Goal: Complete application form

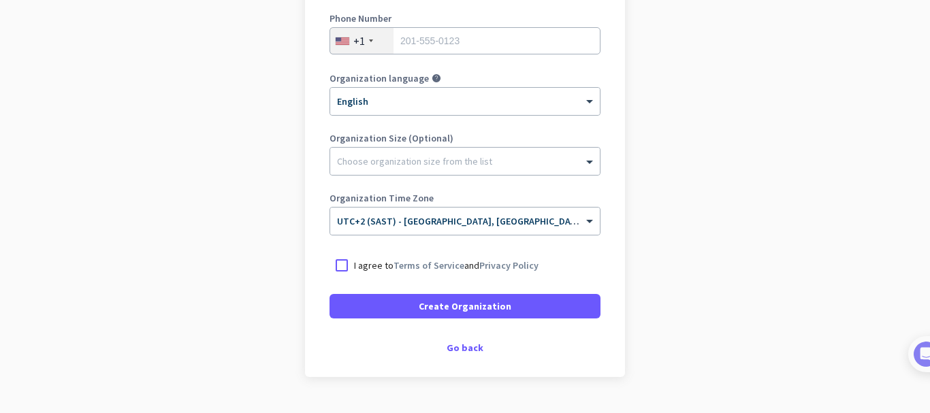
scroll to position [287, 0]
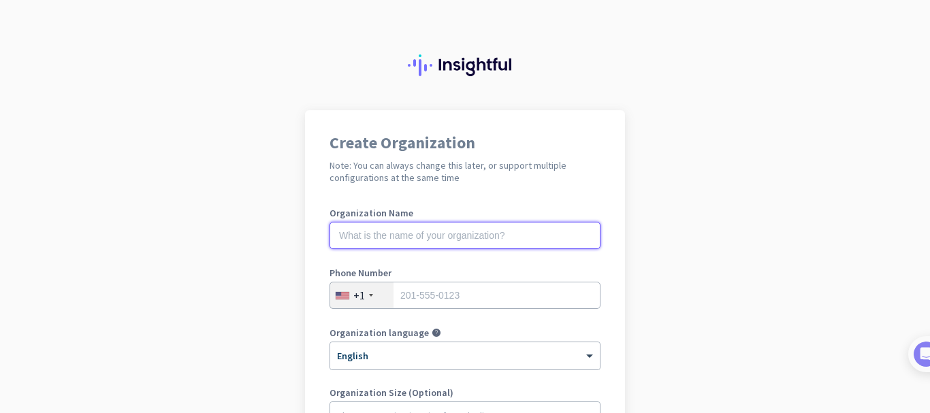
click at [343, 233] on input "text" at bounding box center [464, 235] width 271 height 27
type input "2020/045037/07"
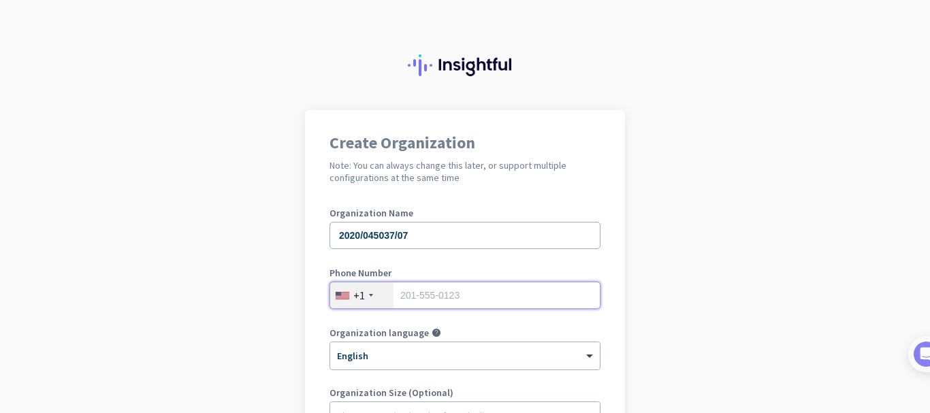
type input "0834404021"
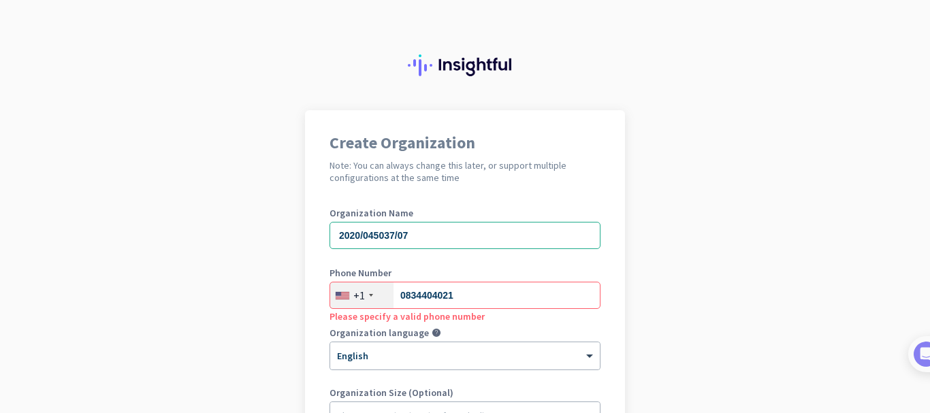
click at [369, 294] on div at bounding box center [371, 295] width 4 height 3
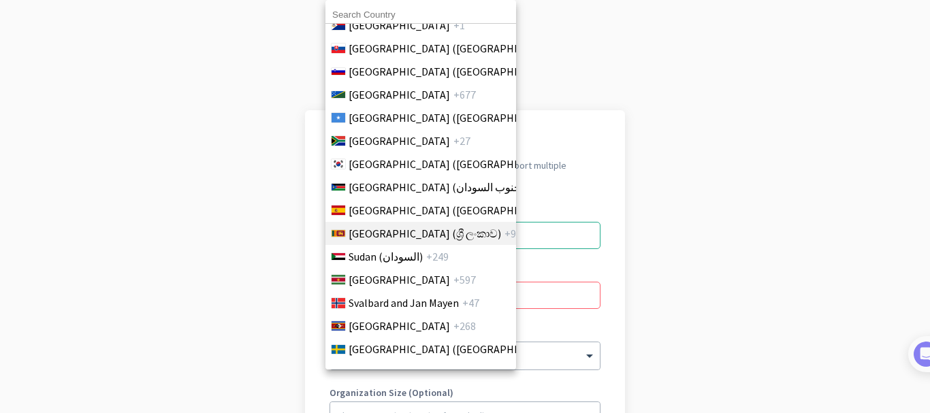
scroll to position [4693, 0]
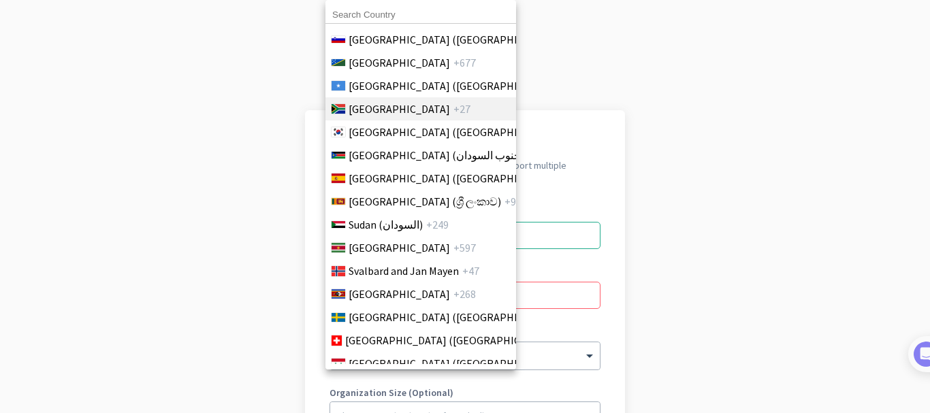
click at [365, 111] on span "South Africa" at bounding box center [398, 109] width 101 height 16
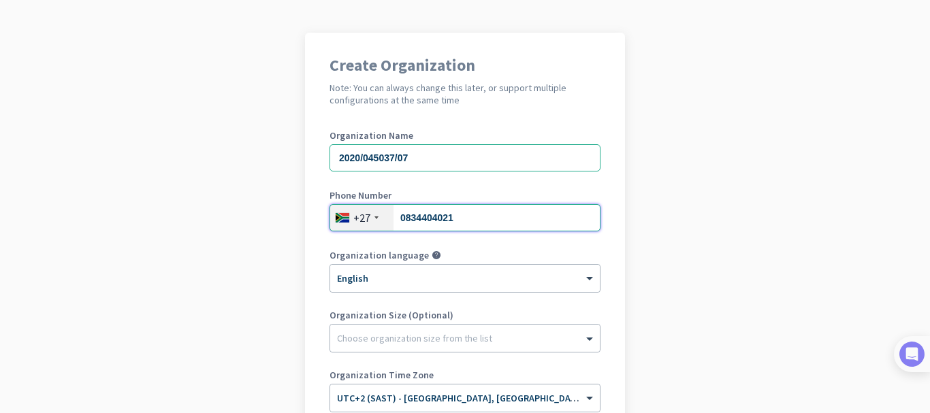
scroll to position [90, 0]
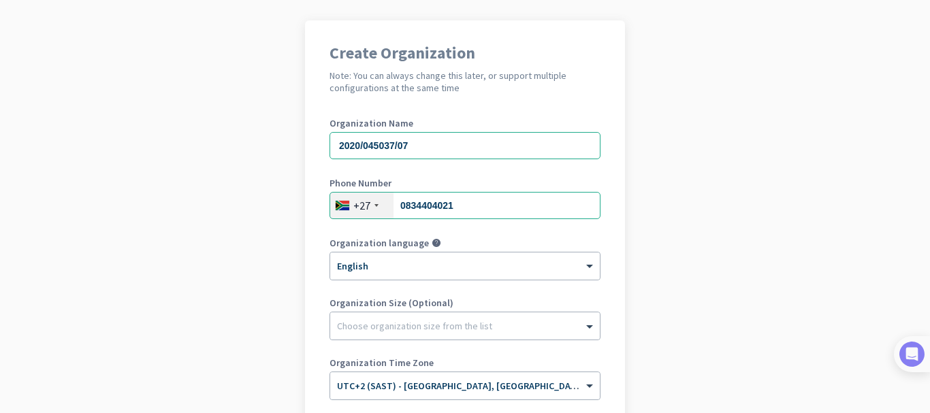
click at [924, 358] on img at bounding box center [911, 354] width 25 height 25
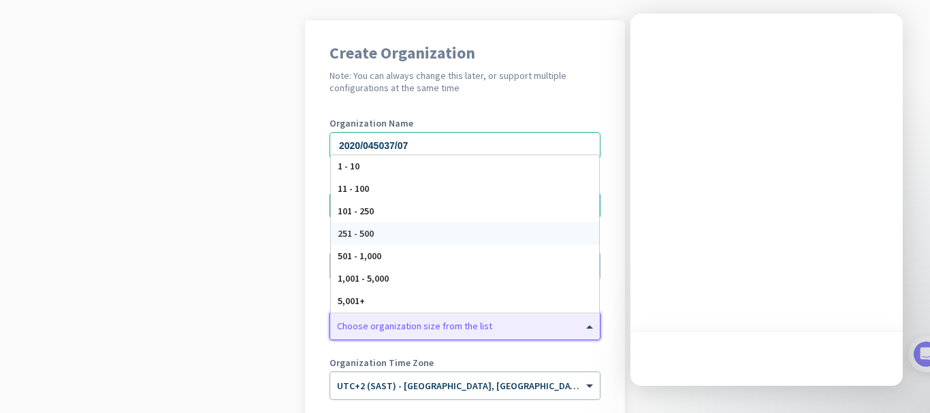
scroll to position [35, 0]
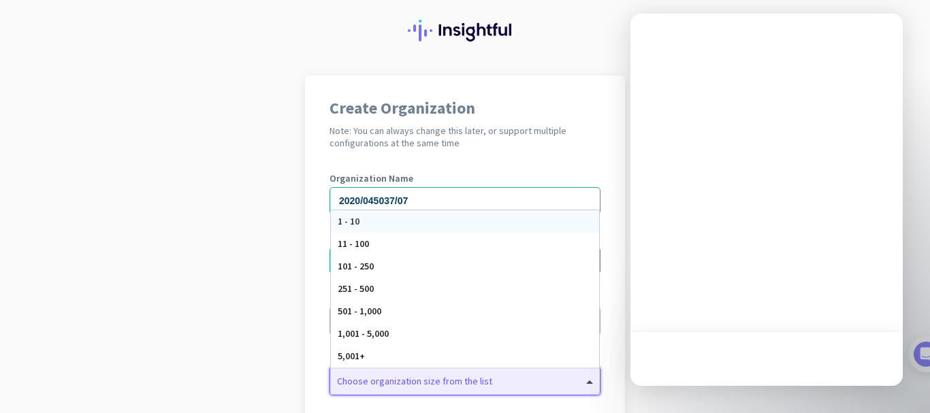
click at [338, 221] on span "1 - 10" at bounding box center [349, 221] width 22 height 12
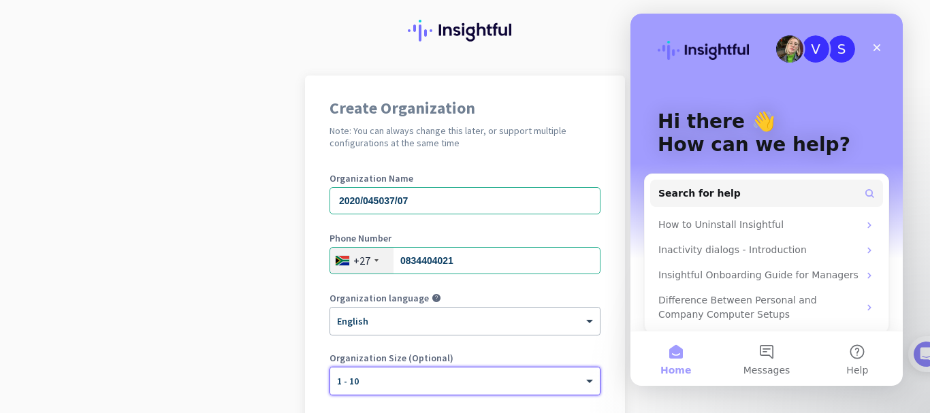
scroll to position [0, 0]
click at [669, 228] on div "How to Uninstall Insightful" at bounding box center [758, 225] width 200 height 14
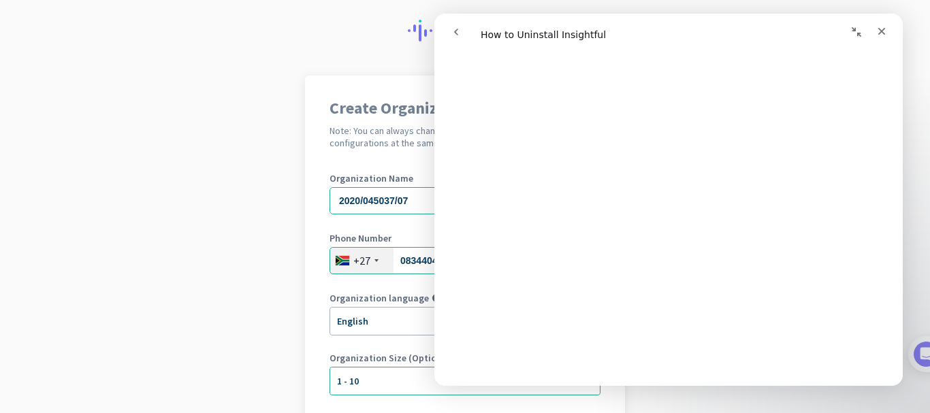
scroll to position [3713, 0]
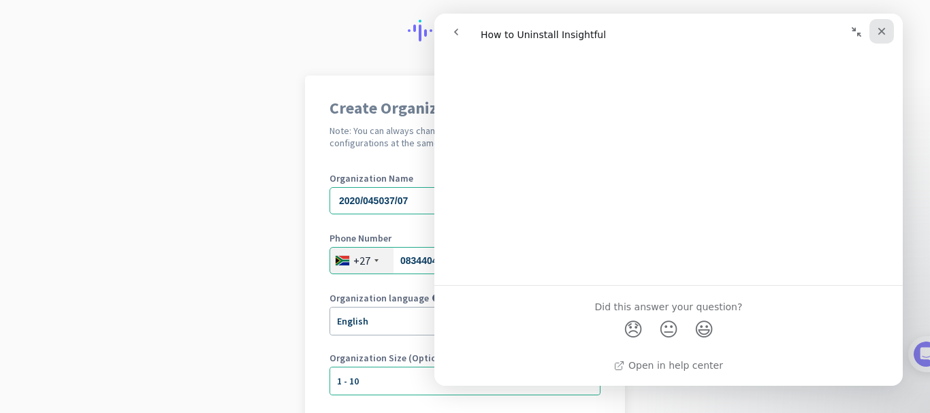
click at [879, 29] on icon "Close" at bounding box center [881, 31] width 7 height 7
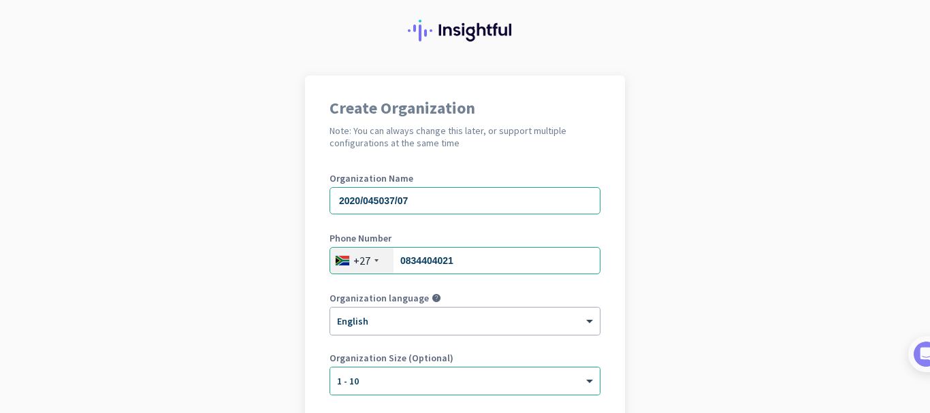
scroll to position [0, 0]
